Goal: Information Seeking & Learning: Check status

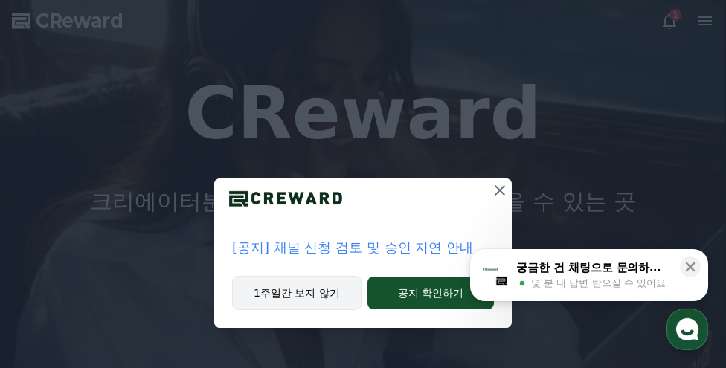
click at [302, 290] on button "1주일간 보지 않기" at bounding box center [297, 293] width 130 height 34
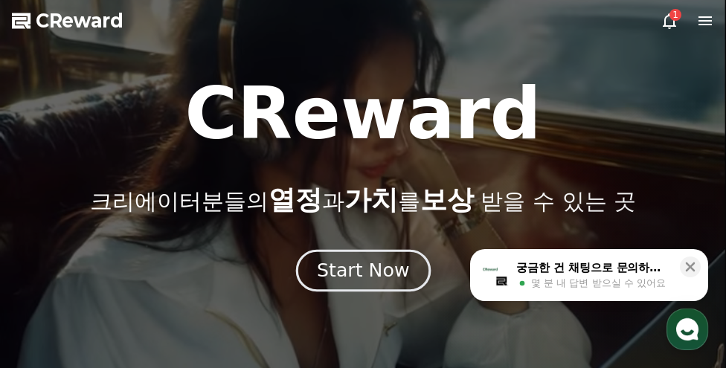
click at [382, 273] on div "Start Now" at bounding box center [363, 270] width 92 height 25
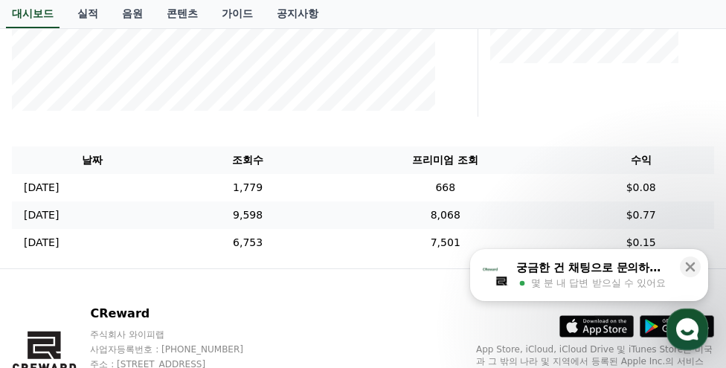
scroll to position [372, 0]
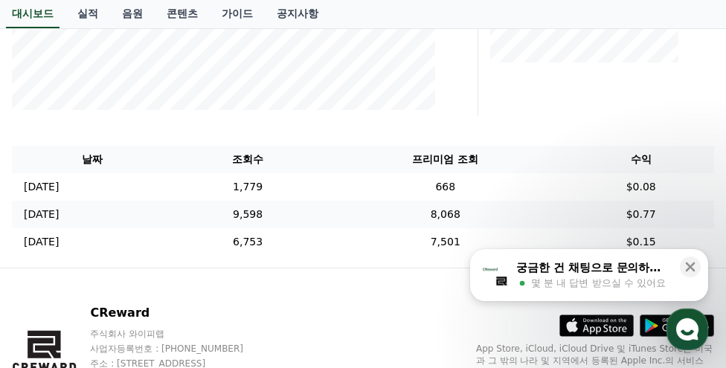
click at [483, 214] on td "8,068" at bounding box center [445, 215] width 245 height 28
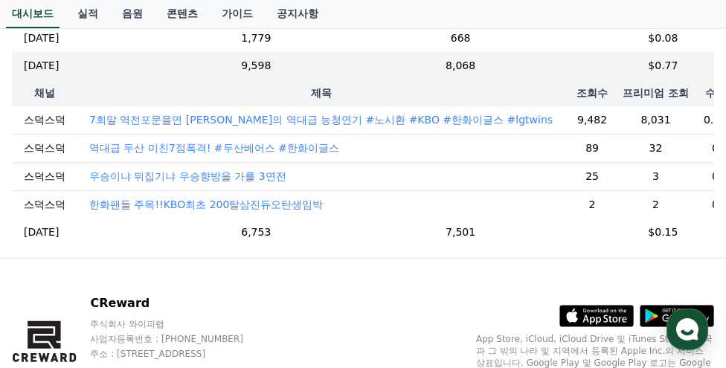
scroll to position [447, 0]
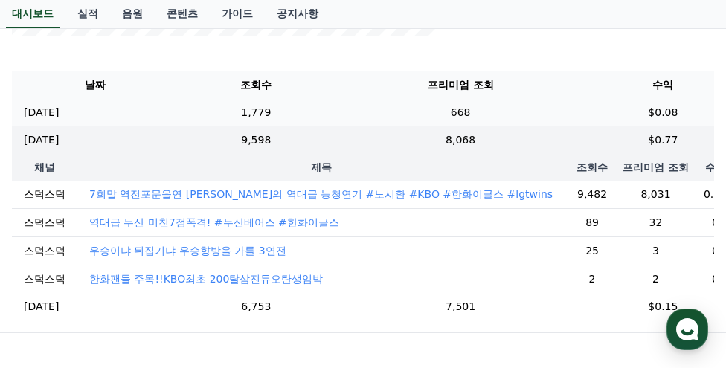
click at [290, 111] on td "1,779" at bounding box center [257, 113] width 156 height 28
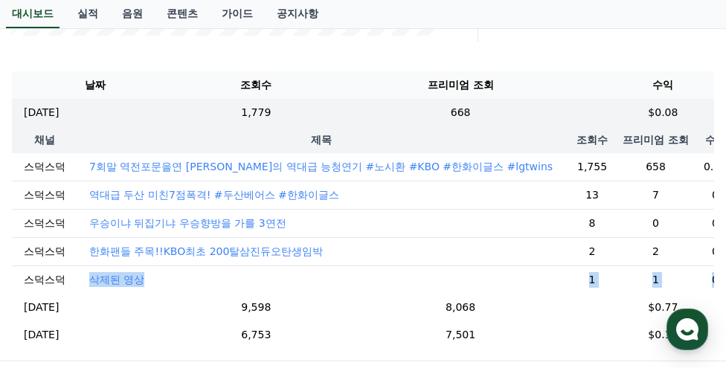
drag, startPoint x: 688, startPoint y: 281, endPoint x: 78, endPoint y: 276, distance: 610.3
click at [78, 276] on tr "스덕스덕 삭제된 영상 1 1 0" at bounding box center [375, 280] width 727 height 28
click at [104, 279] on p "삭제된 영상" at bounding box center [116, 279] width 55 height 15
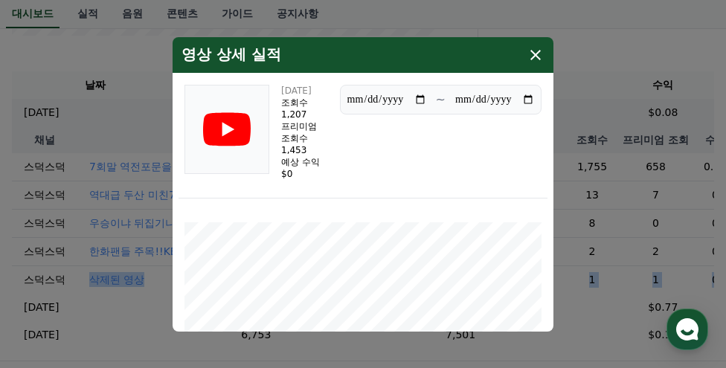
click at [537, 54] on icon "modal" at bounding box center [536, 55] width 18 height 18
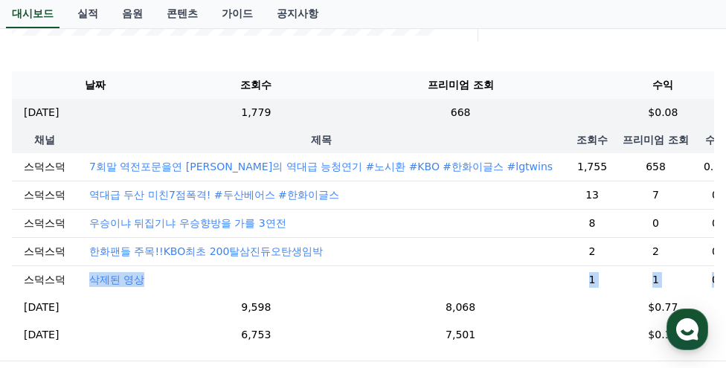
click at [154, 249] on p "한화팬들 주목!!KBO최초 200탈삼진듀오탄생임박" at bounding box center [206, 251] width 234 height 15
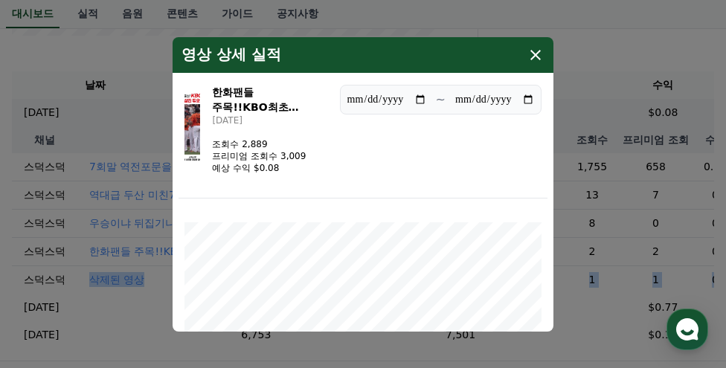
click at [535, 51] on icon "modal" at bounding box center [536, 55] width 18 height 18
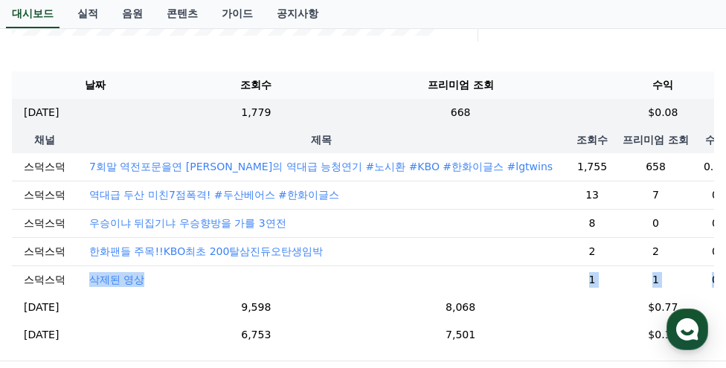
click at [109, 280] on p "삭제된 영상" at bounding box center [116, 279] width 55 height 15
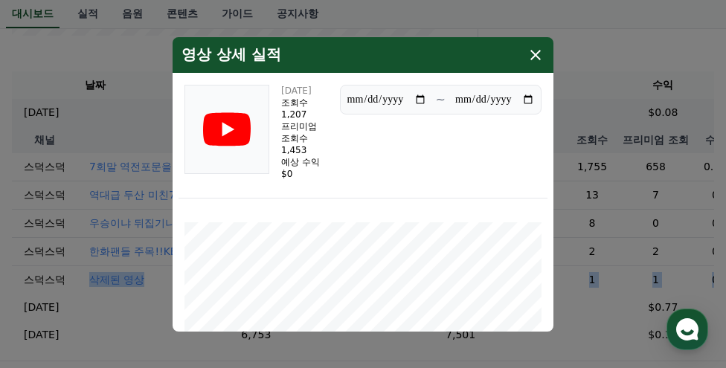
click at [536, 54] on icon "modal" at bounding box center [536, 55] width 10 height 10
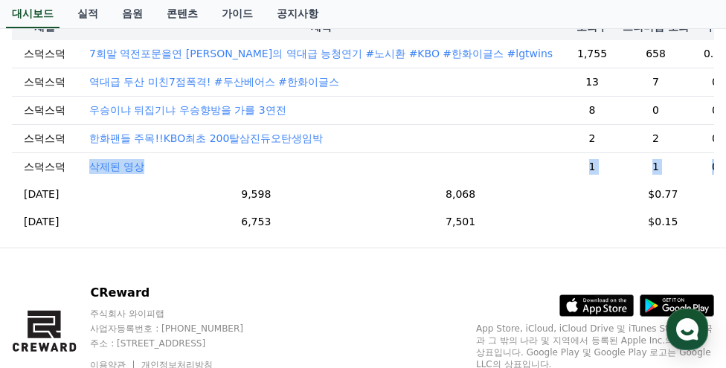
scroll to position [636, 0]
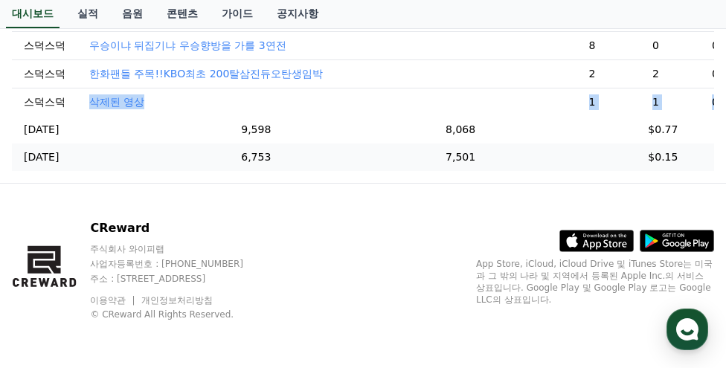
click at [87, 156] on td "[DATE] 09/25" at bounding box center [95, 158] width 167 height 28
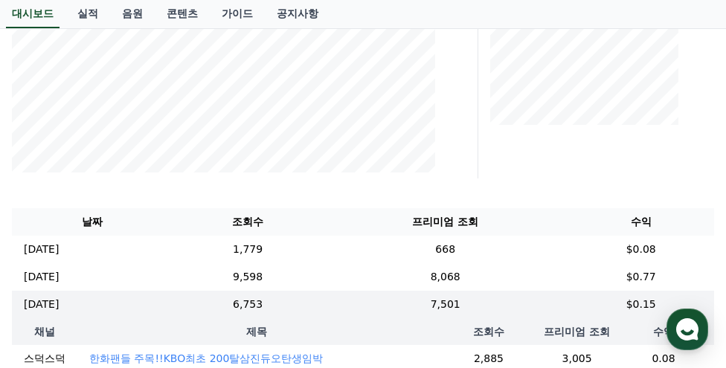
scroll to position [308, 0]
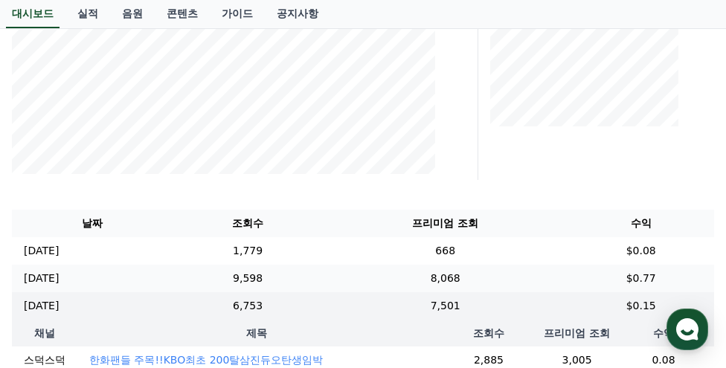
click at [114, 269] on td "[DATE] 09/26" at bounding box center [92, 279] width 161 height 28
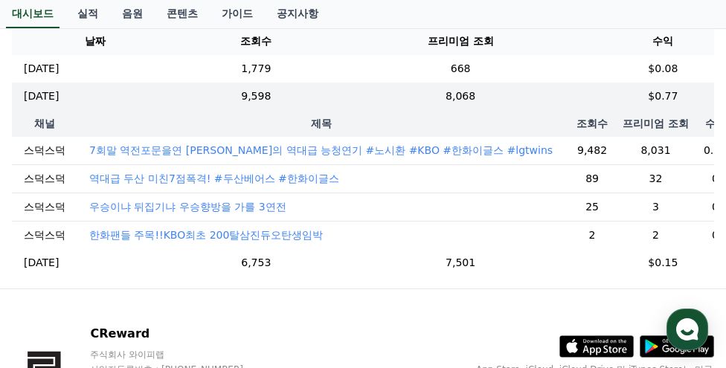
scroll to position [457, 0]
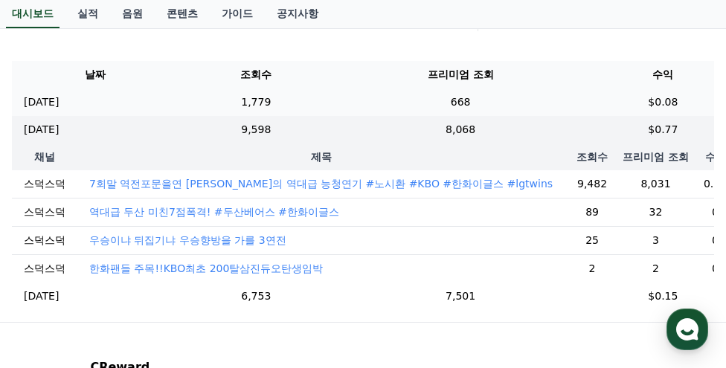
click at [261, 95] on td "1,779" at bounding box center [257, 103] width 156 height 28
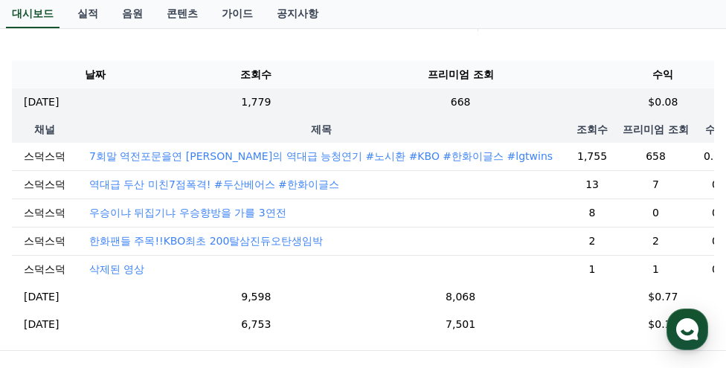
click at [156, 242] on p "한화팬들 주목!!KBO최초 200탈삼진듀오탄생임박" at bounding box center [206, 241] width 234 height 15
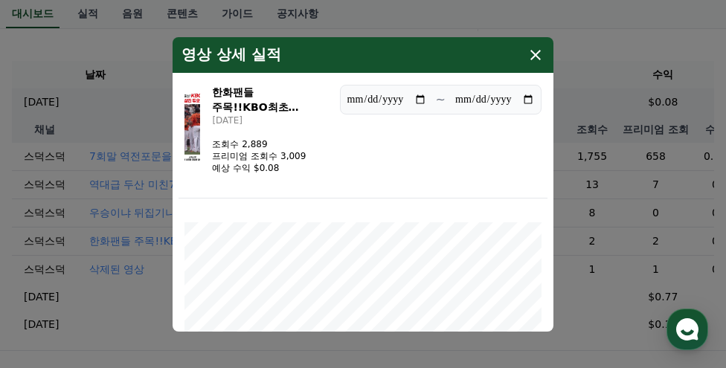
drag, startPoint x: 295, startPoint y: 157, endPoint x: 327, endPoint y: 153, distance: 32.3
click at [325, 153] on div "한화팬들 주목!!KBO최초 200탈삼진듀오탄생임박 [DATE] 조회수 2,889 프리미엄 조회수 3,009 예상 수익 $0.08" at bounding box center [269, 129] width 115 height 89
click at [327, 153] on div "**********" at bounding box center [363, 139] width 369 height 120
click at [539, 50] on icon "modal" at bounding box center [536, 55] width 18 height 18
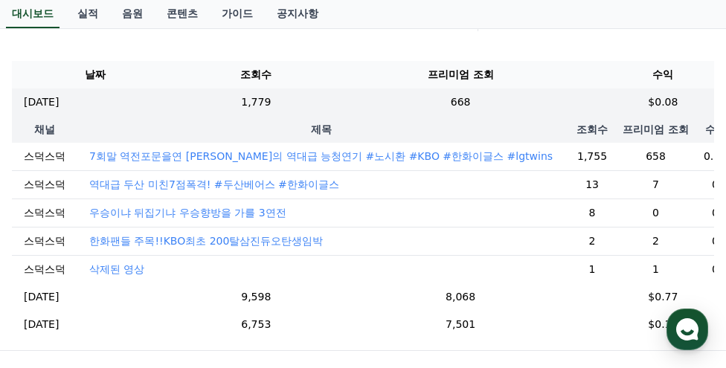
click at [202, 212] on p "우승이냐 뒤집기냐 우승향방을 가를 3연전" at bounding box center [187, 212] width 197 height 15
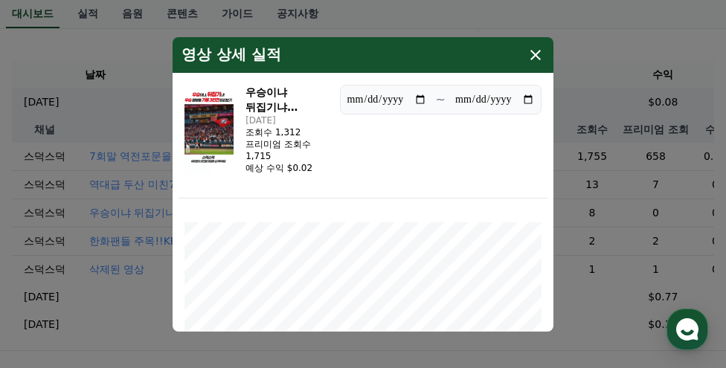
click at [533, 60] on icon "modal" at bounding box center [536, 55] width 18 height 18
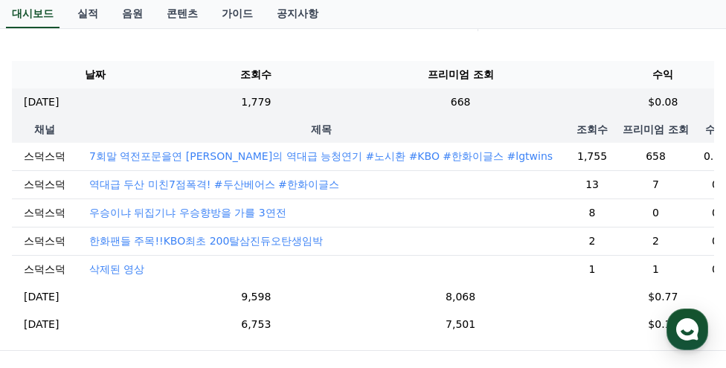
click at [234, 150] on p "7회말 역전포문을연 [PERSON_NAME]의 역대급 능청연기 #노시환 #KBO #한화이글스 #lgtwins" at bounding box center [321, 156] width 464 height 15
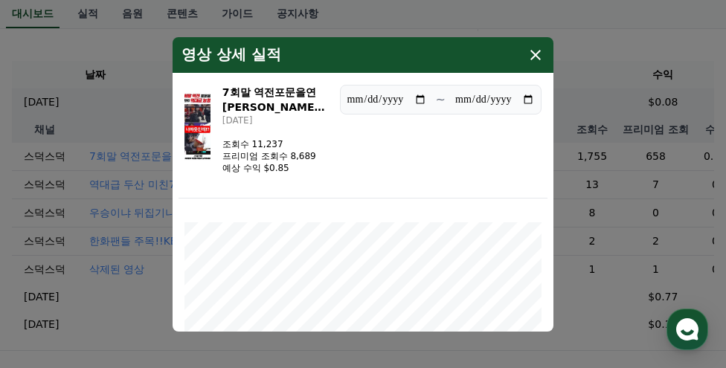
click at [543, 53] on icon "modal" at bounding box center [536, 55] width 18 height 18
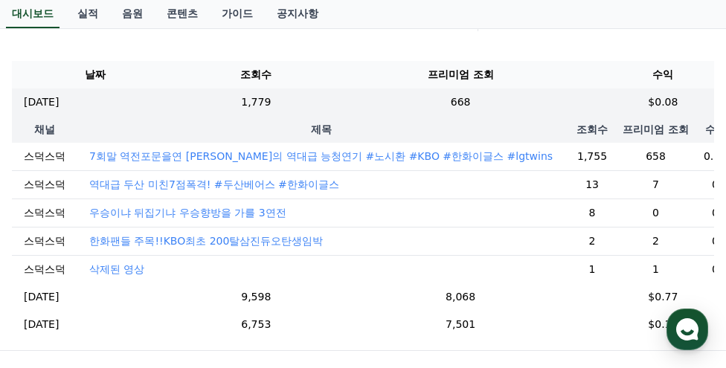
click at [692, 162] on td "0.08" at bounding box center [715, 157] width 47 height 28
click at [457, 159] on p "7회말 역전포문을연 [PERSON_NAME]의 역대급 능청연기 #노시환 #KBO #한화이글스 #lgtwins" at bounding box center [321, 156] width 464 height 15
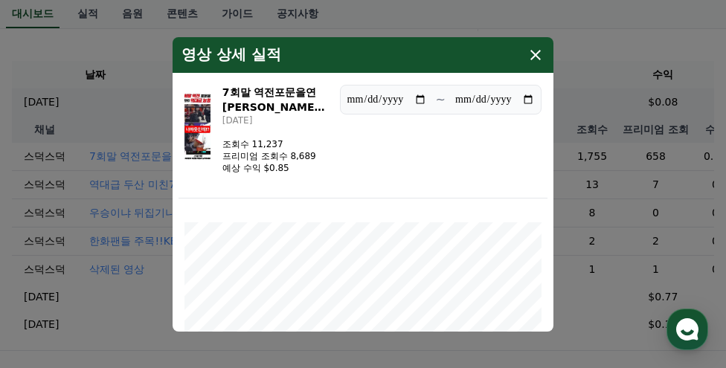
click at [534, 50] on icon "modal" at bounding box center [536, 55] width 18 height 18
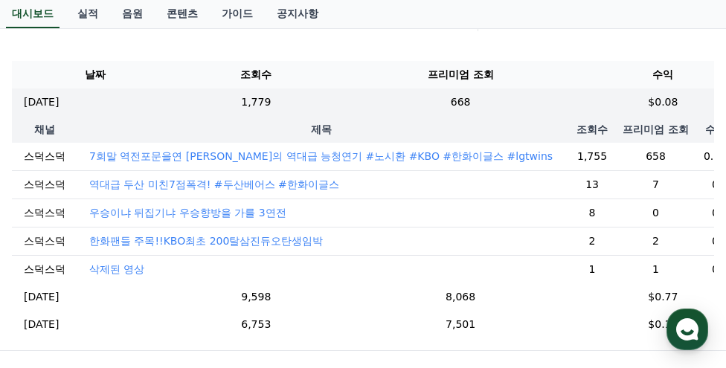
click at [437, 155] on p "7회말 역전포문을연 [PERSON_NAME]의 역대급 능청연기 #노시환 #KBO #한화이글스 #lgtwins" at bounding box center [321, 156] width 464 height 15
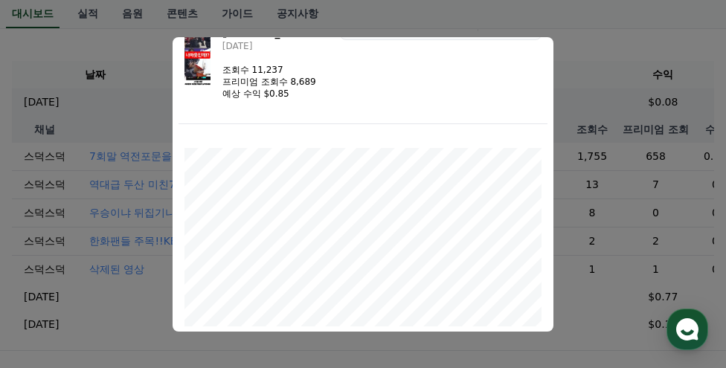
scroll to position [0, 0]
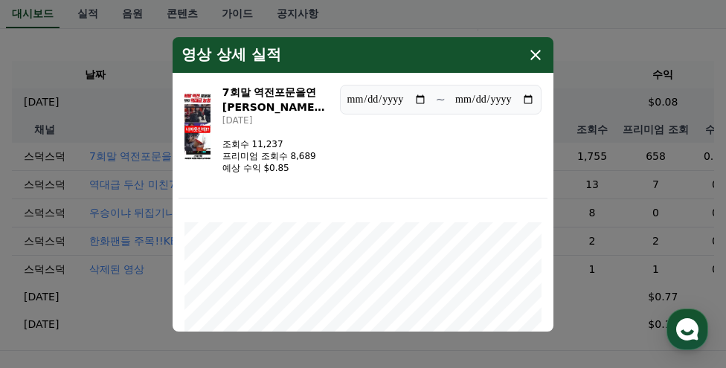
click at [537, 56] on icon "modal" at bounding box center [536, 55] width 10 height 10
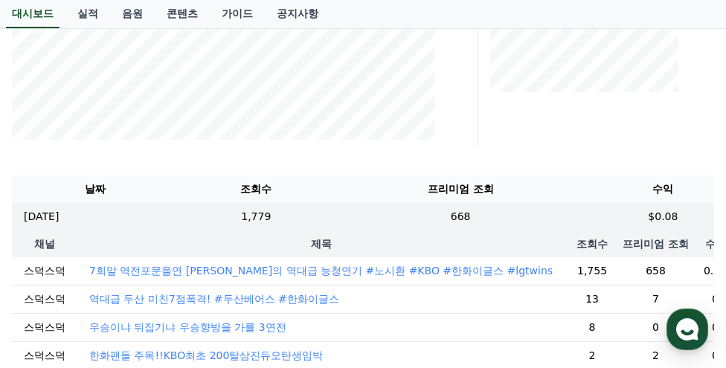
scroll to position [234, 0]
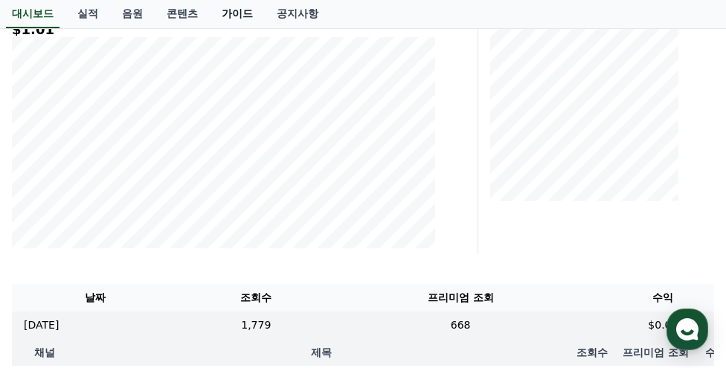
click at [243, 16] on link "가이드" at bounding box center [237, 14] width 55 height 28
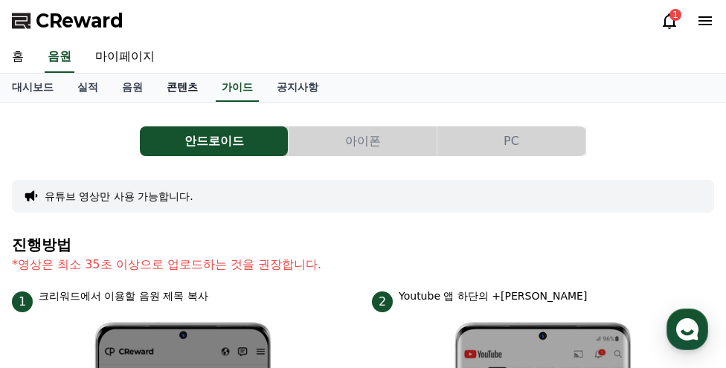
click at [164, 77] on link "콘텐츠" at bounding box center [182, 88] width 55 height 28
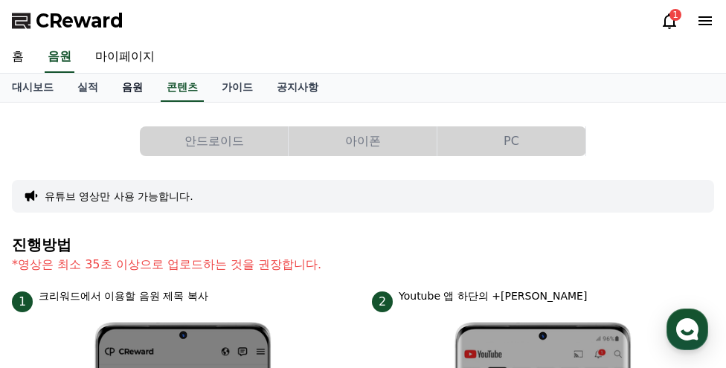
click at [122, 89] on link "음원" at bounding box center [132, 88] width 45 height 28
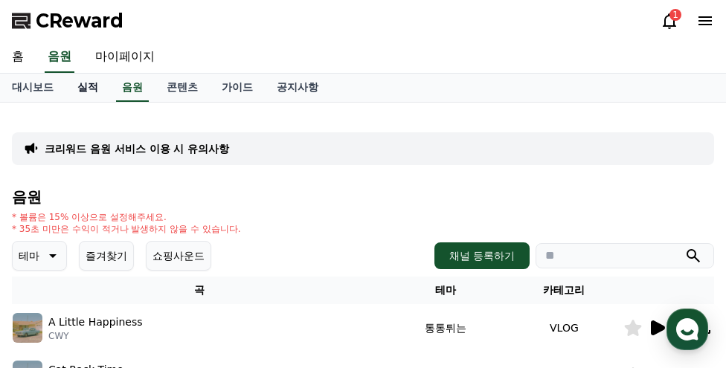
click at [91, 86] on link "실적" at bounding box center [87, 88] width 45 height 28
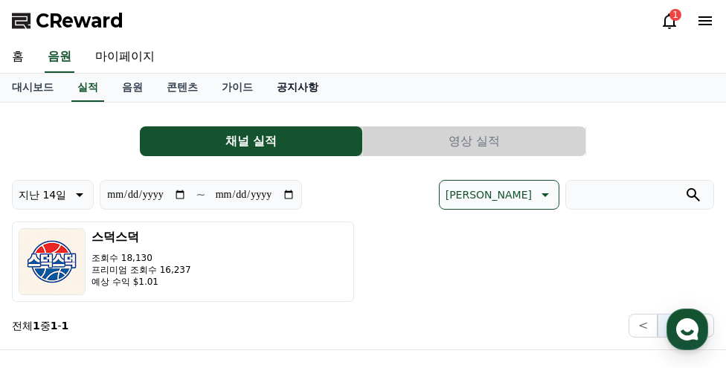
click at [309, 94] on link "공지사항" at bounding box center [297, 88] width 65 height 28
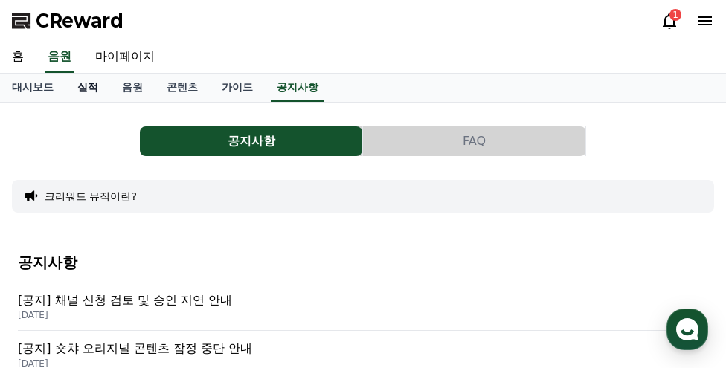
click at [89, 87] on link "실적" at bounding box center [87, 88] width 45 height 28
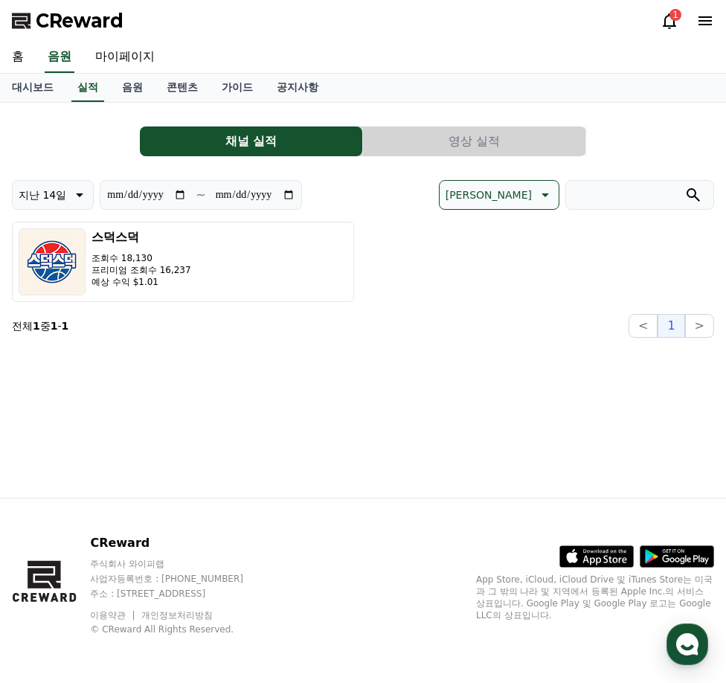
click at [372, 368] on div "**********" at bounding box center [363, 300] width 726 height 395
